Goal: Find specific page/section: Find specific page/section

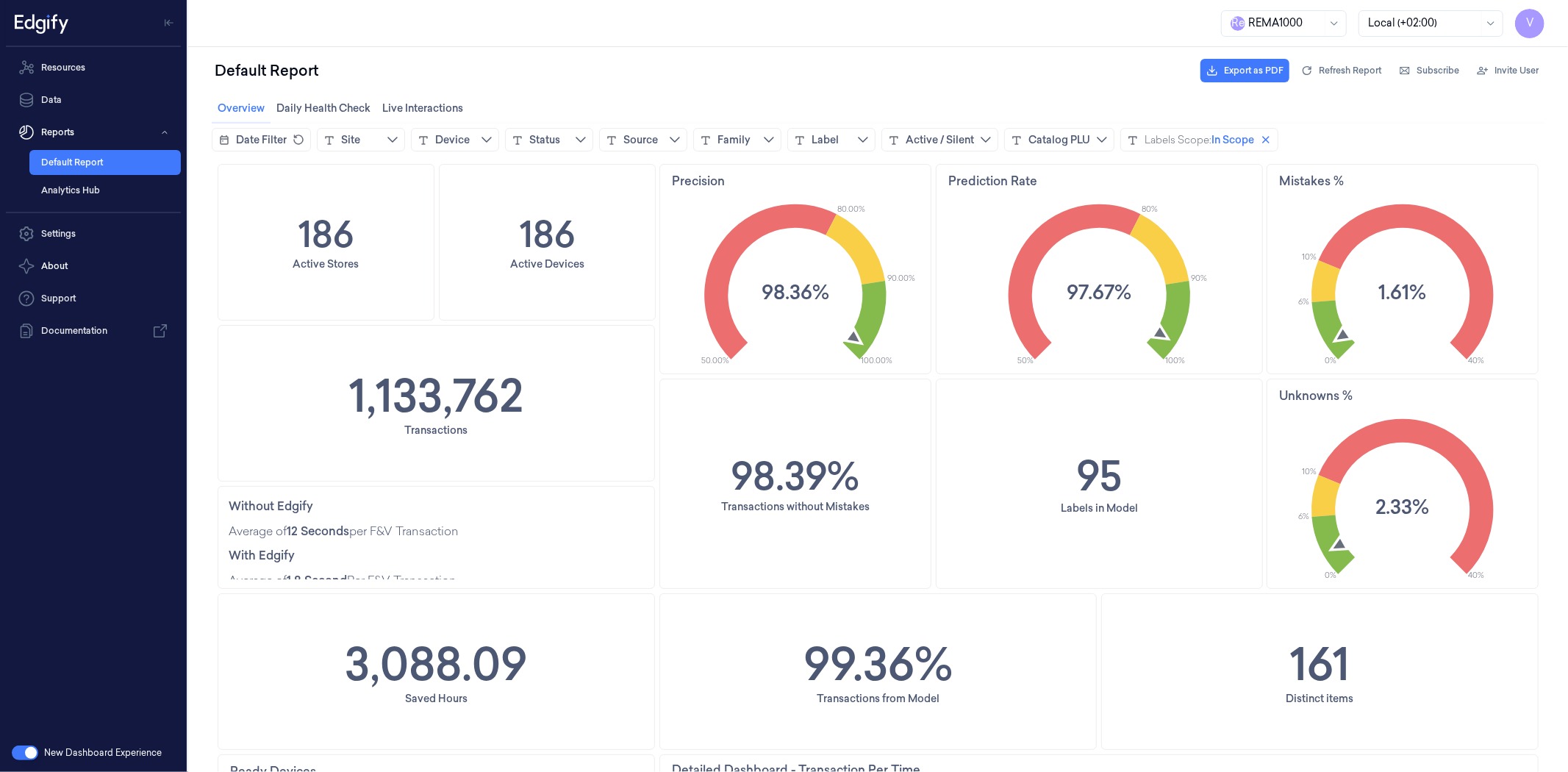
scroll to position [408, 0]
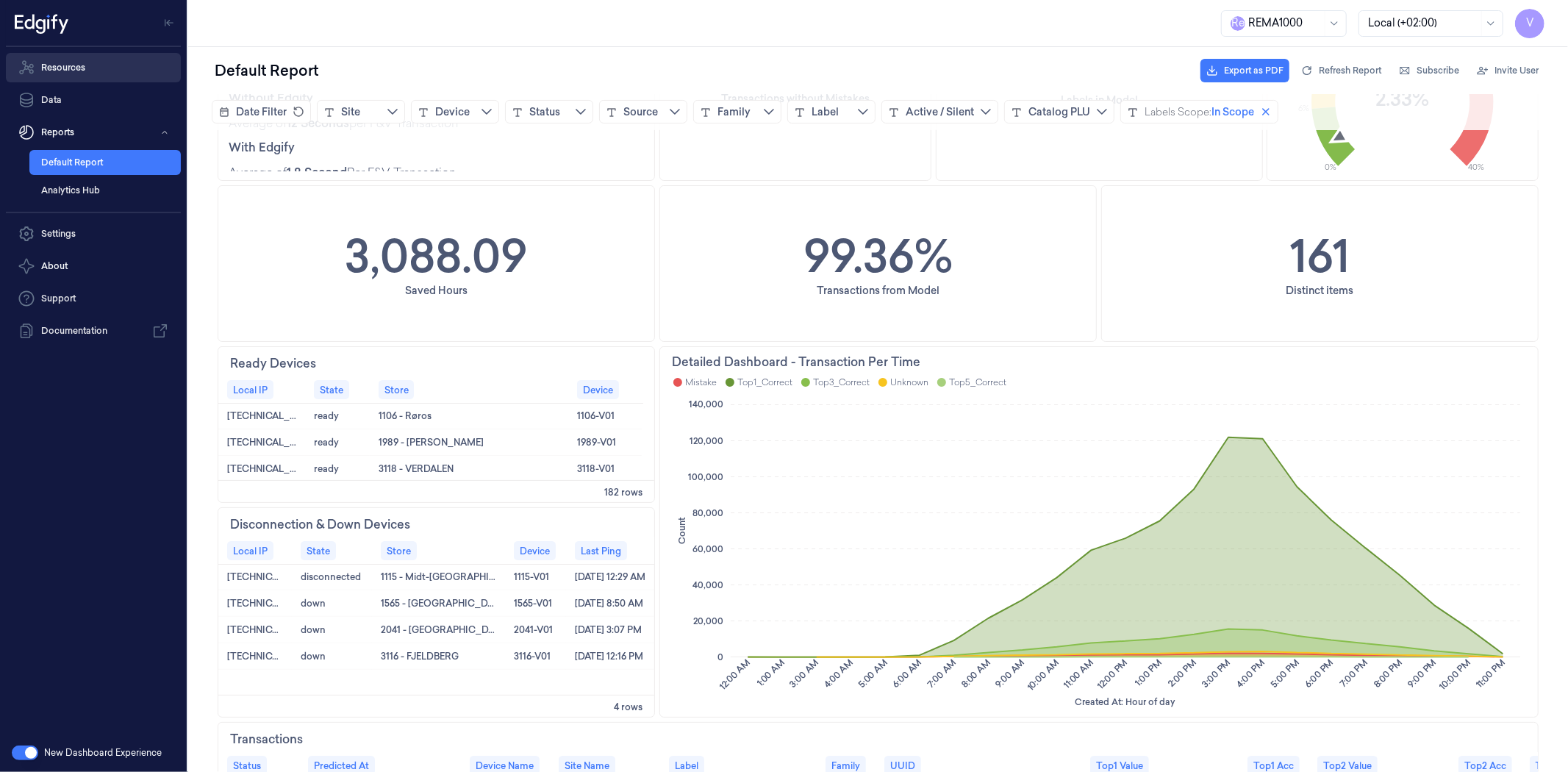
click at [71, 64] on link "Resources" at bounding box center [94, 67] width 175 height 29
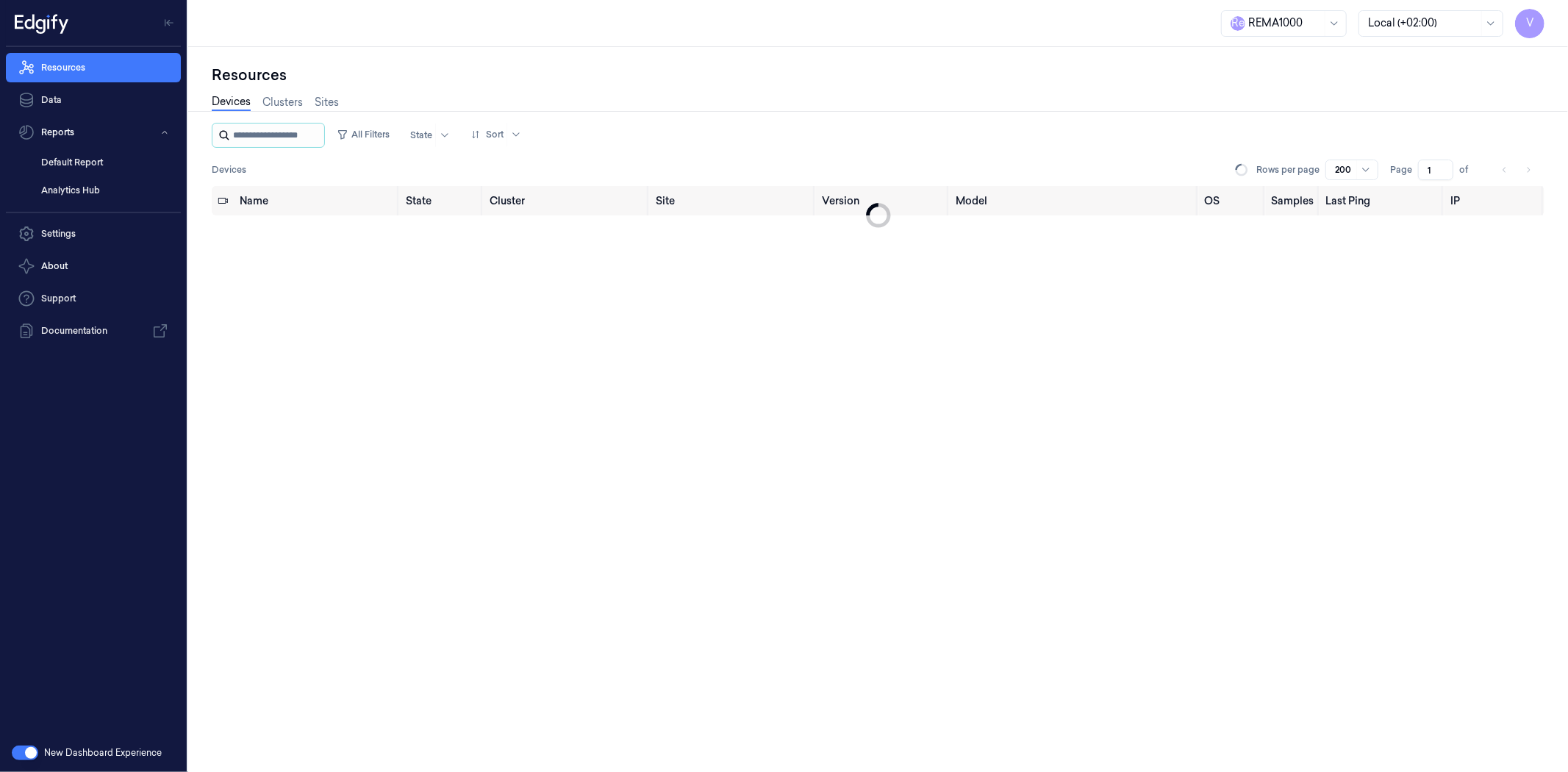
click at [241, 137] on input "string" at bounding box center [277, 135] width 88 height 23
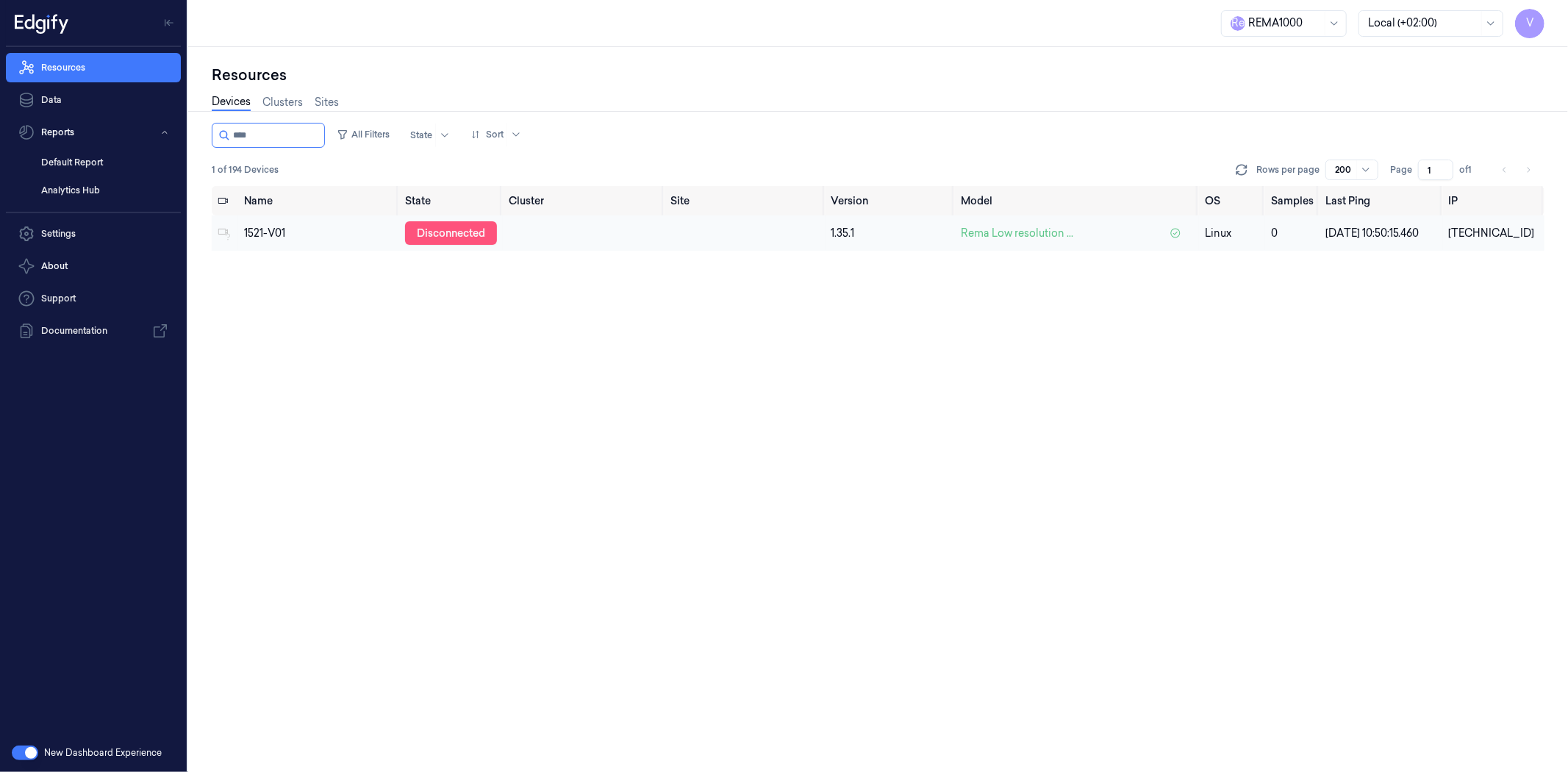
type input "****"
click at [460, 230] on div "disconnected" at bounding box center [451, 232] width 92 height 23
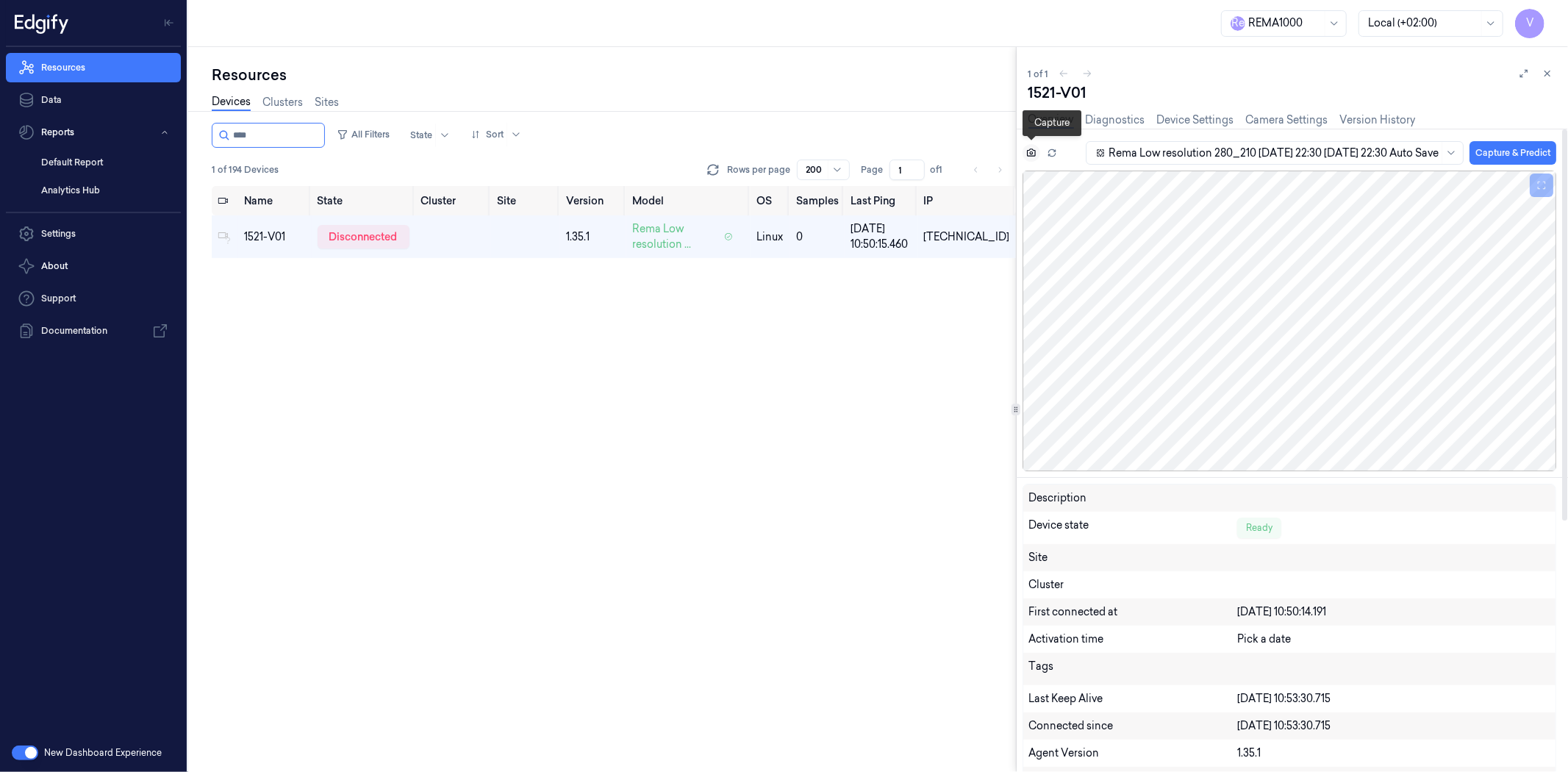
click at [1028, 151] on icon at bounding box center [1031, 153] width 11 height 11
